Goal: Information Seeking & Learning: Learn about a topic

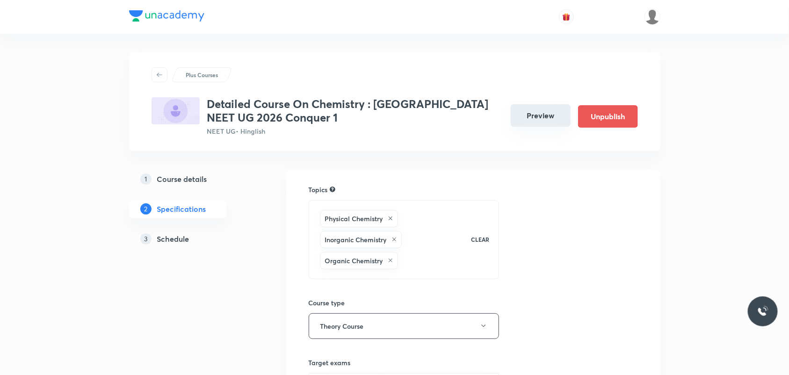
click at [545, 122] on button "Preview" at bounding box center [541, 115] width 60 height 22
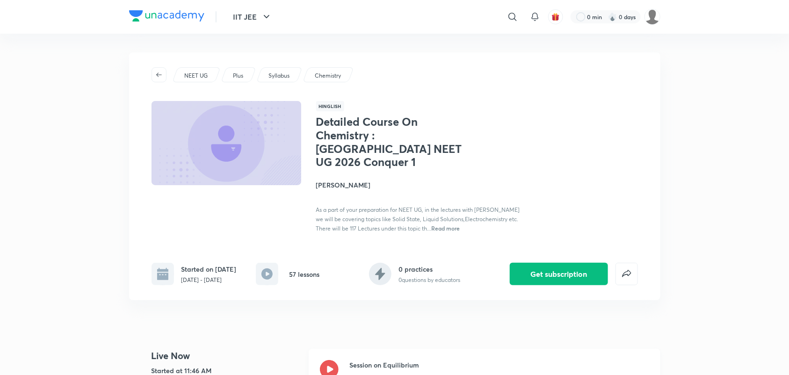
click at [327, 360] on icon at bounding box center [329, 369] width 19 height 19
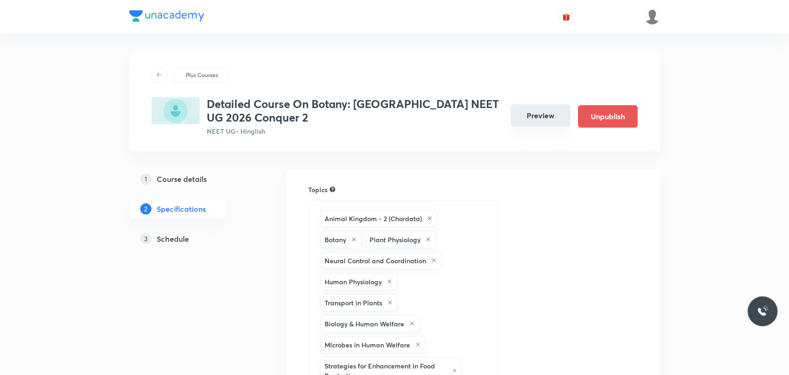
click at [524, 126] on button "Preview" at bounding box center [541, 115] width 60 height 22
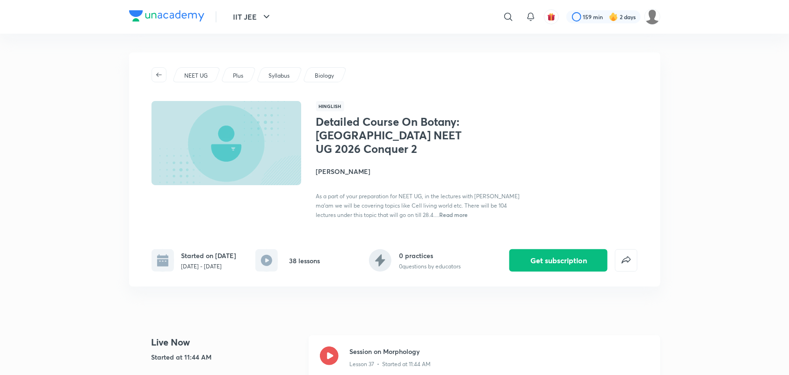
click at [331, 362] on icon at bounding box center [329, 356] width 19 height 19
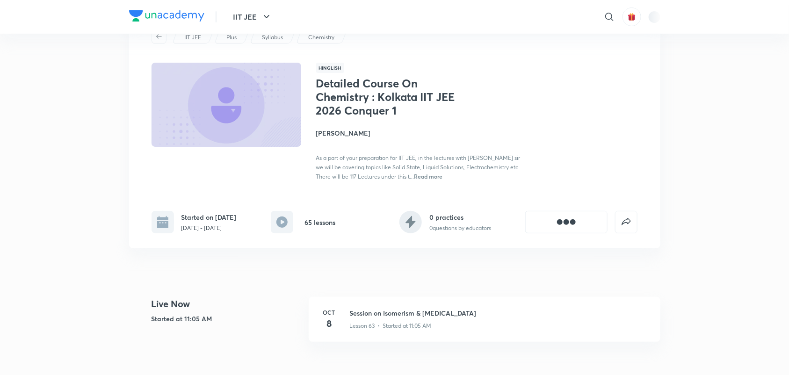
scroll to position [58, 0]
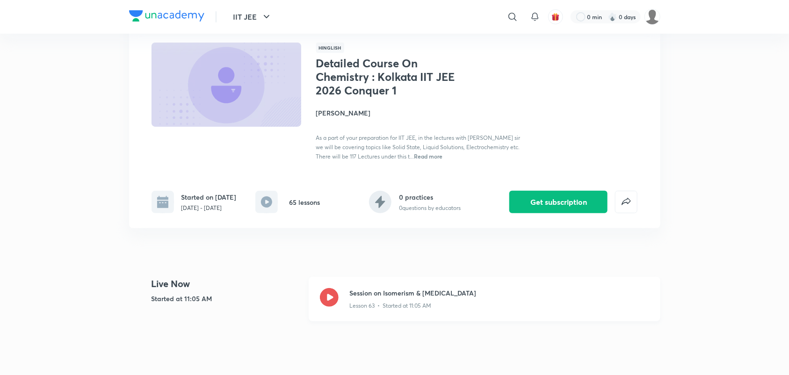
click at [331, 294] on div "Session on Isomerism & [MEDICAL_DATA] Lesson 63 • Started at 11:05 AM" at bounding box center [485, 299] width 352 height 44
